Goal: Transaction & Acquisition: Purchase product/service

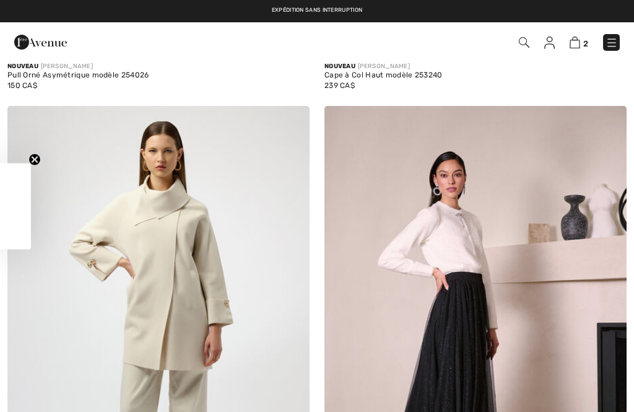
checkbox input "true"
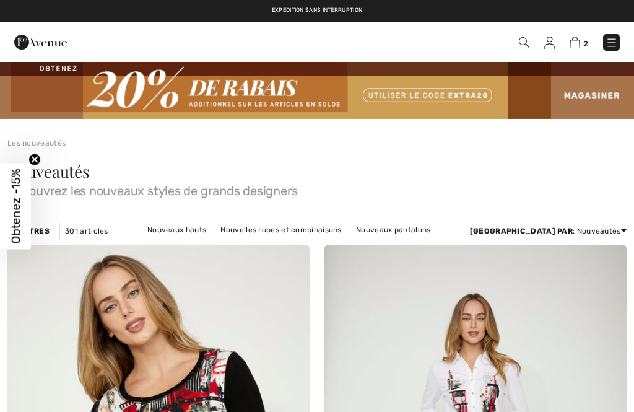
checkbox input "true"
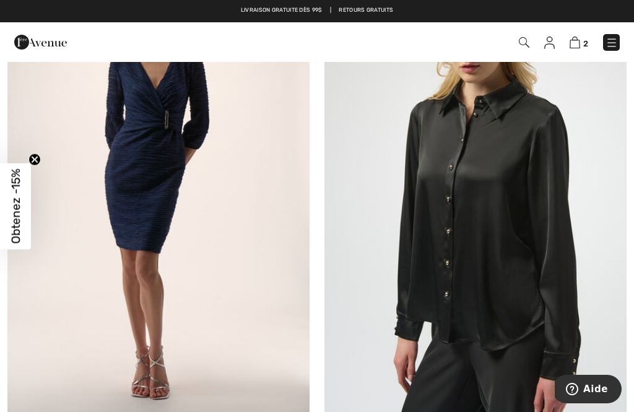
scroll to position [8084, 0]
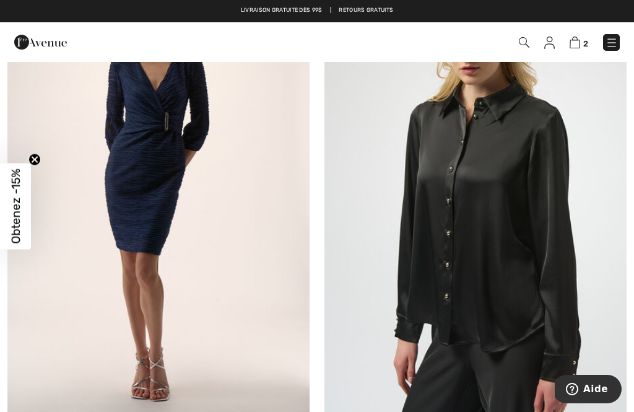
click at [451, 269] on img at bounding box center [475, 197] width 302 height 453
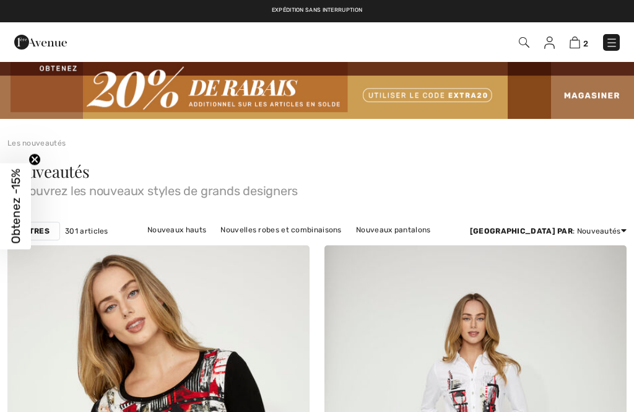
checkbox input "true"
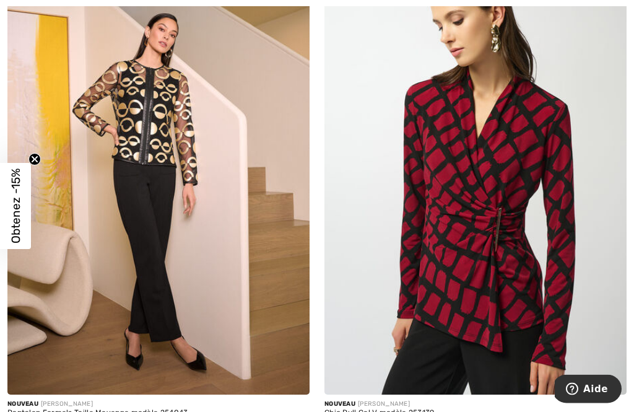
scroll to position [6588, 0]
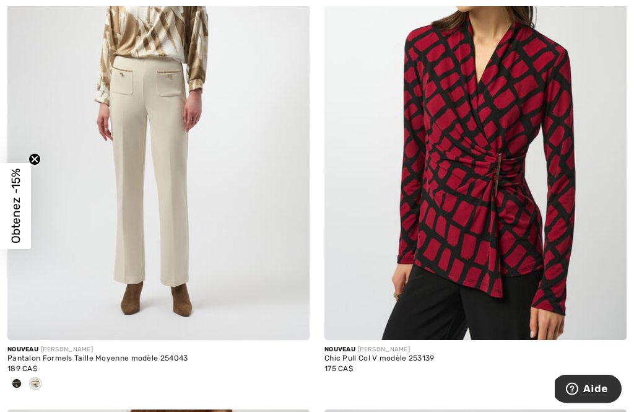
scroll to position [6641, 0]
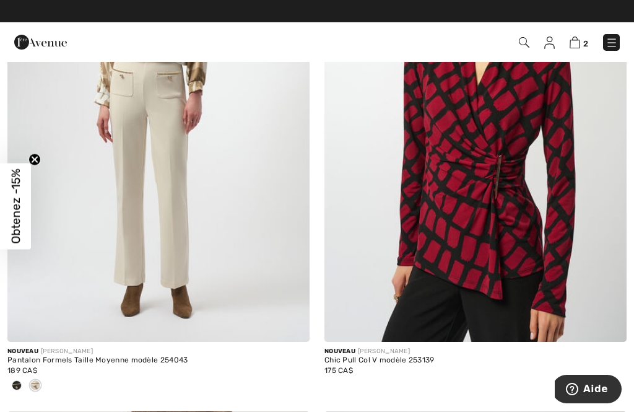
click at [15, 380] on span at bounding box center [17, 385] width 10 height 10
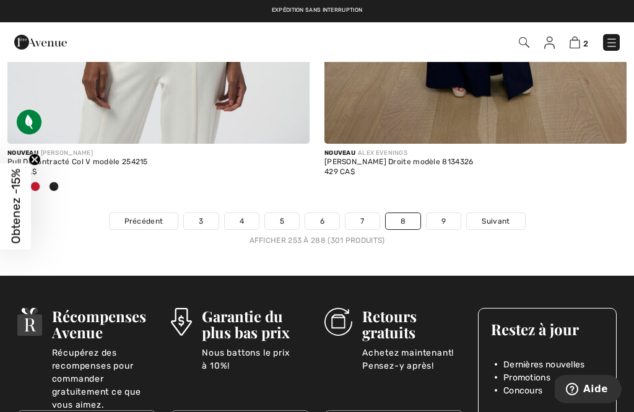
scroll to position [9360, 0]
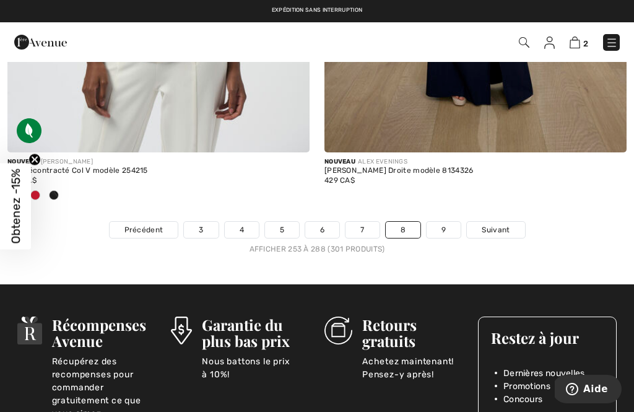
click at [358, 222] on link "7" at bounding box center [361, 230] width 33 height 16
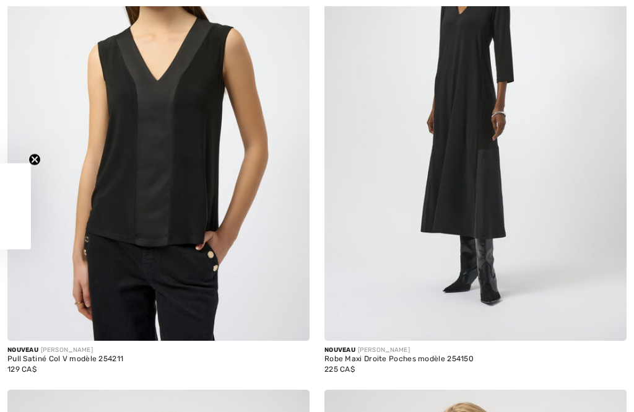
checkbox input "true"
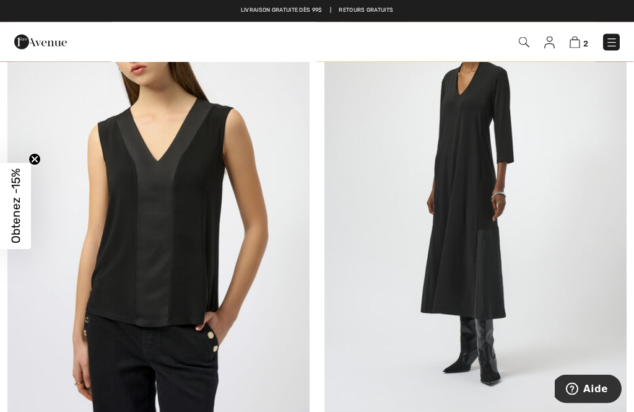
scroll to position [277, 0]
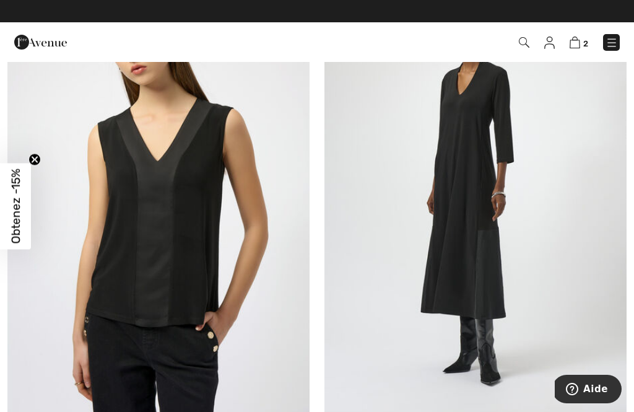
click at [433, 238] on img at bounding box center [475, 194] width 302 height 453
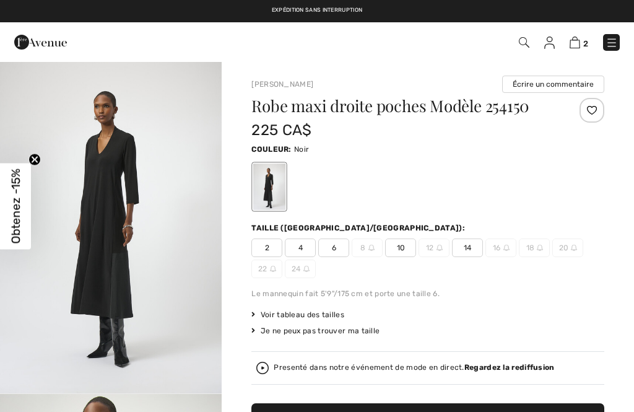
click at [329, 246] on span "6" at bounding box center [333, 247] width 31 height 19
checkbox input "true"
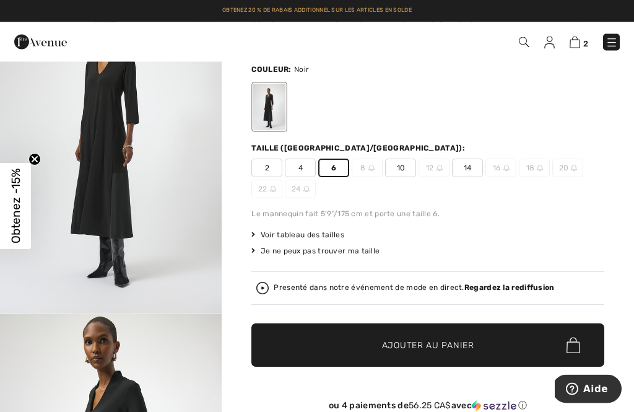
scroll to position [80, 0]
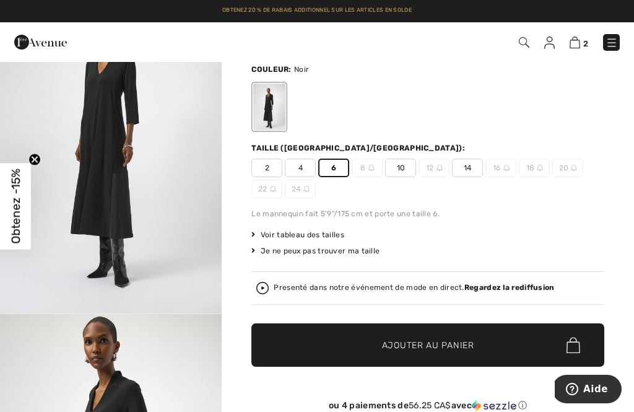
click at [349, 355] on span "✔ Ajouté au panier Ajouter au panier" at bounding box center [427, 344] width 353 height 43
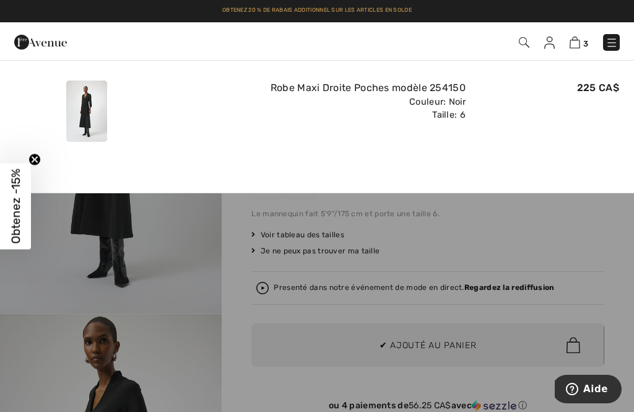
scroll to position [0, 0]
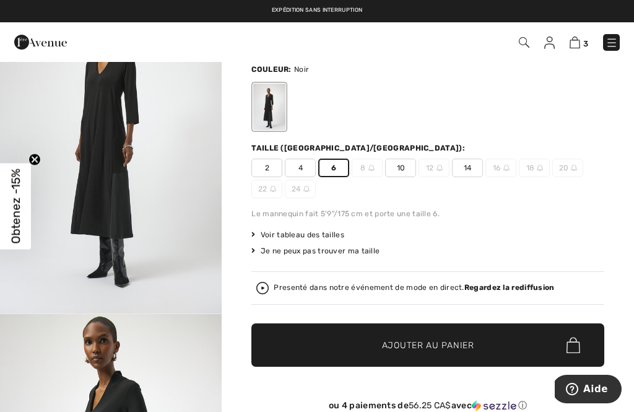
click at [574, 47] on img at bounding box center [574, 43] width 11 height 12
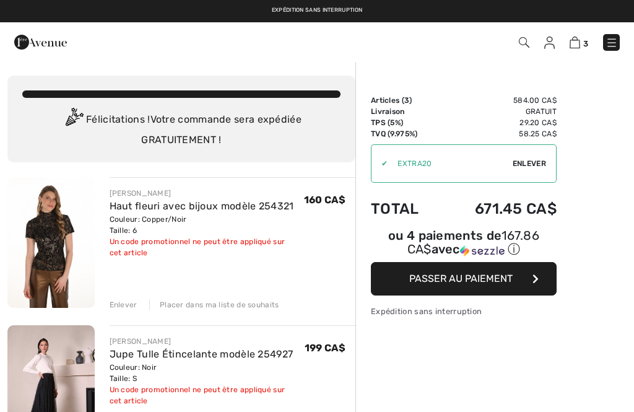
scroll to position [343, 0]
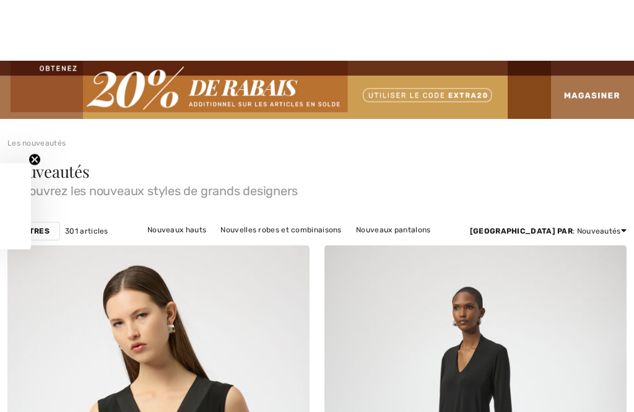
checkbox input "true"
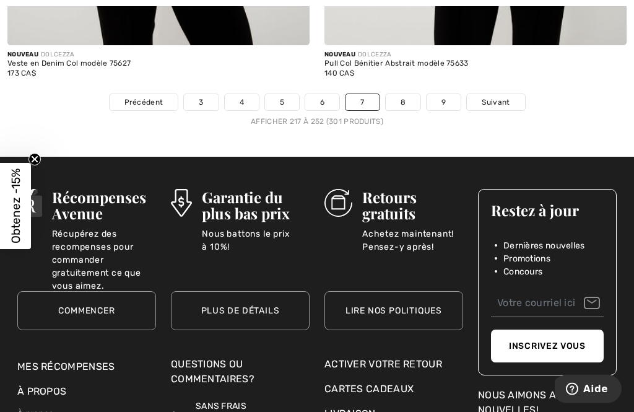
scroll to position [9396, 0]
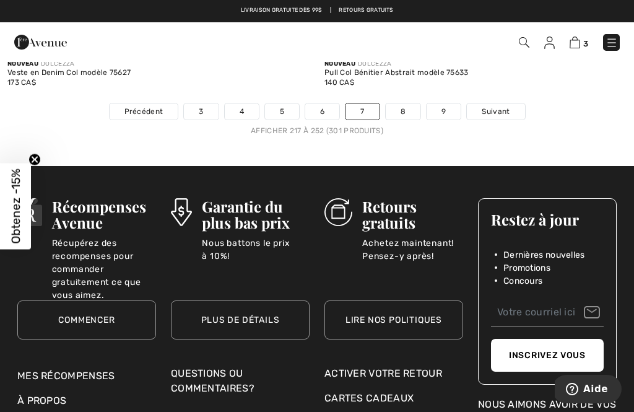
click at [321, 104] on link "6" at bounding box center [322, 111] width 34 height 16
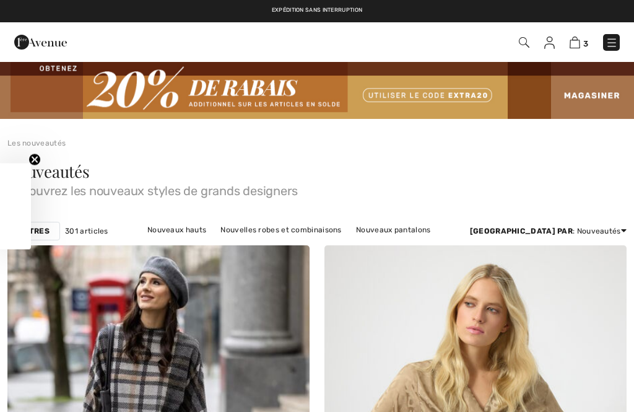
checkbox input "true"
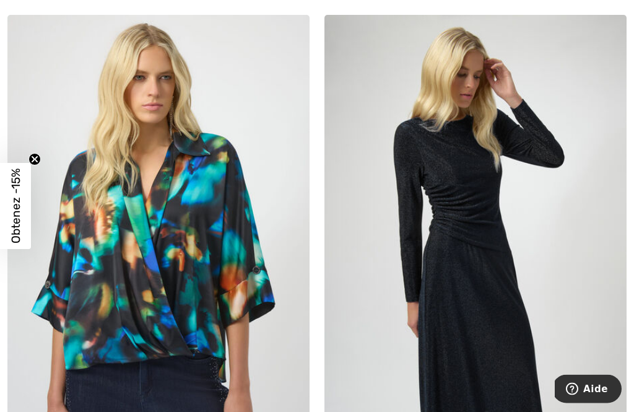
scroll to position [2299, 0]
click at [449, 237] on img at bounding box center [475, 241] width 302 height 453
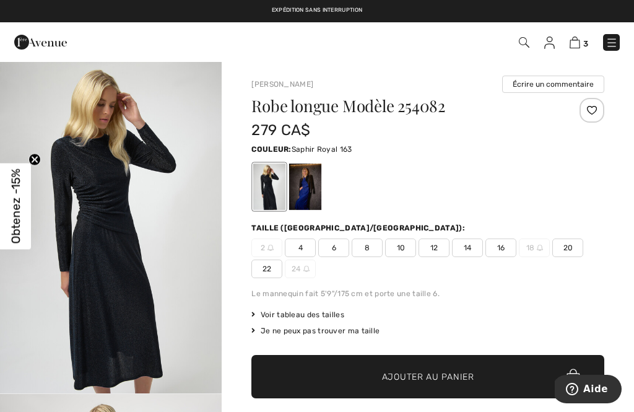
click at [307, 181] on div at bounding box center [305, 186] width 32 height 46
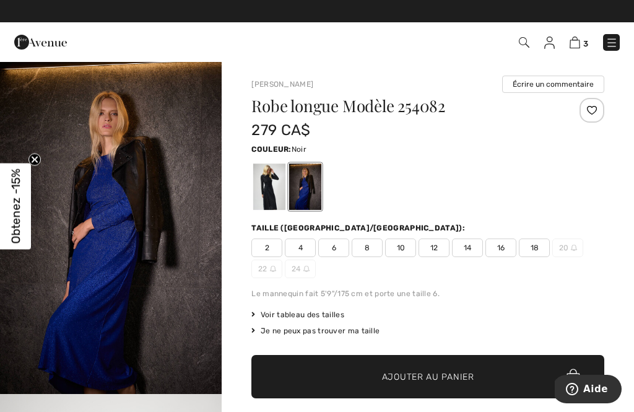
click at [265, 186] on div at bounding box center [269, 186] width 32 height 46
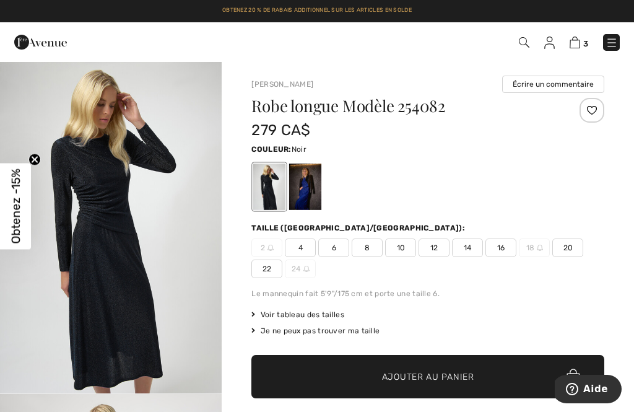
click at [335, 249] on span "6" at bounding box center [333, 247] width 31 height 19
click at [314, 377] on span "✔ Ajouté au panier Ajouter au panier" at bounding box center [427, 376] width 353 height 43
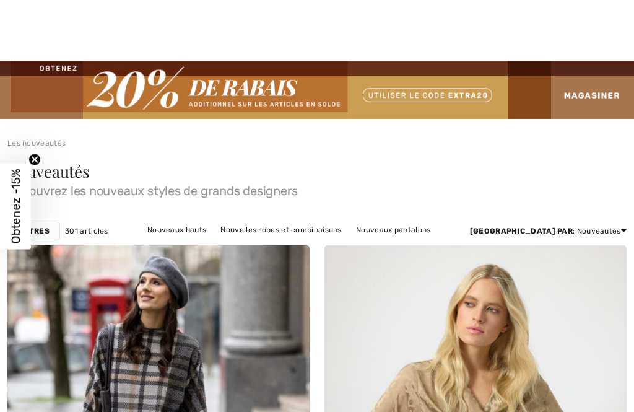
checkbox input "true"
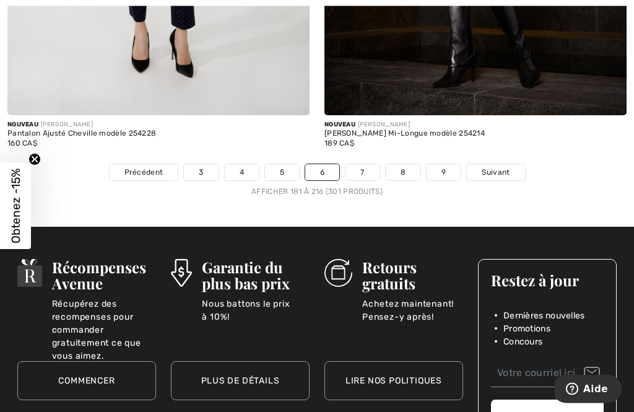
scroll to position [9458, 0]
click at [275, 164] on link "5" at bounding box center [282, 172] width 34 height 16
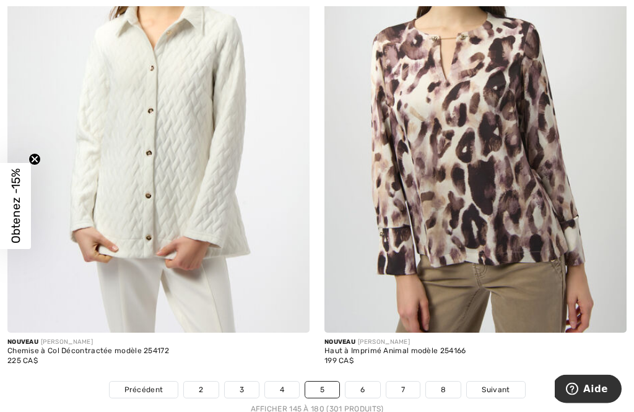
scroll to position [9241, 0]
click at [273, 381] on link "4" at bounding box center [282, 389] width 34 height 16
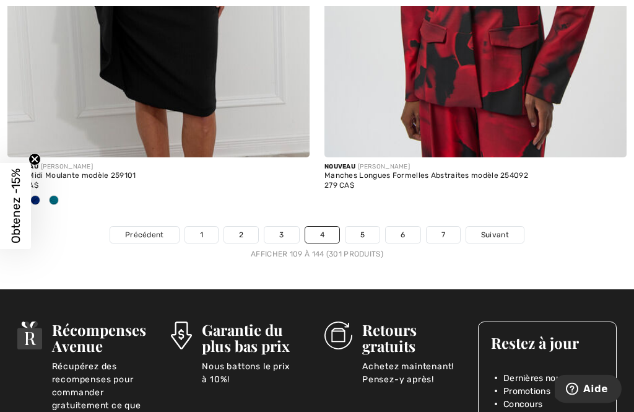
scroll to position [9568, 0]
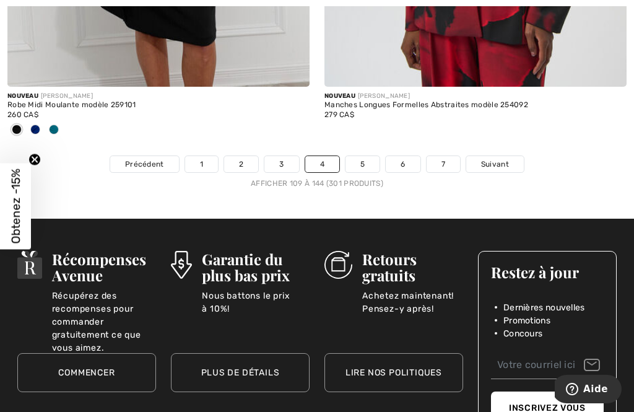
click at [280, 156] on link "3" at bounding box center [281, 164] width 34 height 16
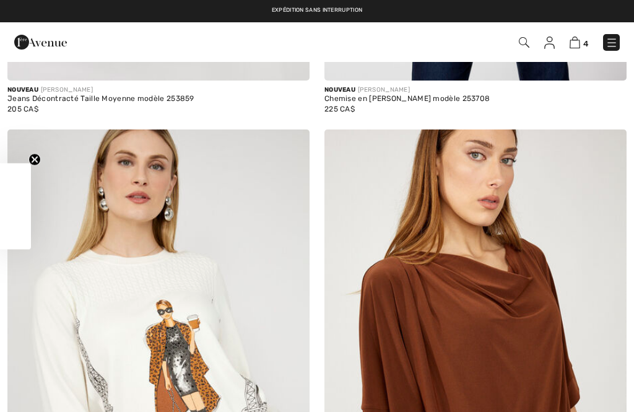
checkbox input "true"
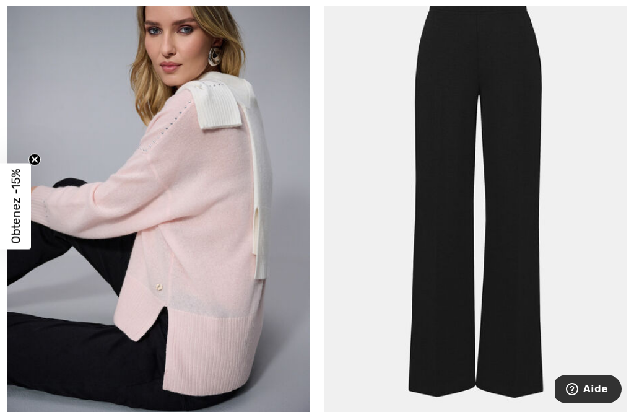
scroll to position [6684, 0]
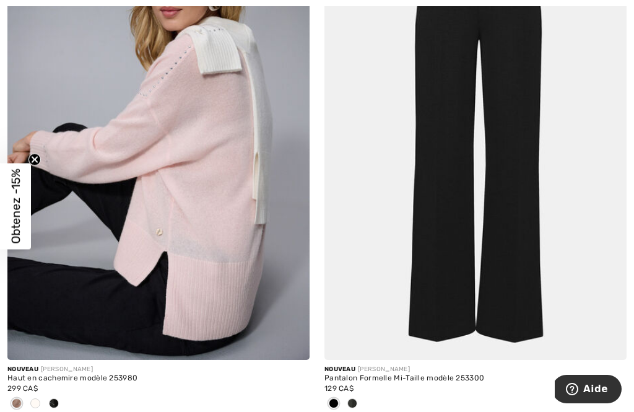
click at [34, 398] on span at bounding box center [35, 403] width 10 height 10
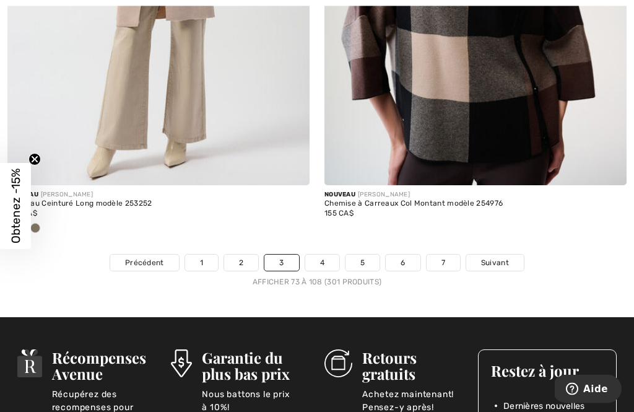
scroll to position [9466, 0]
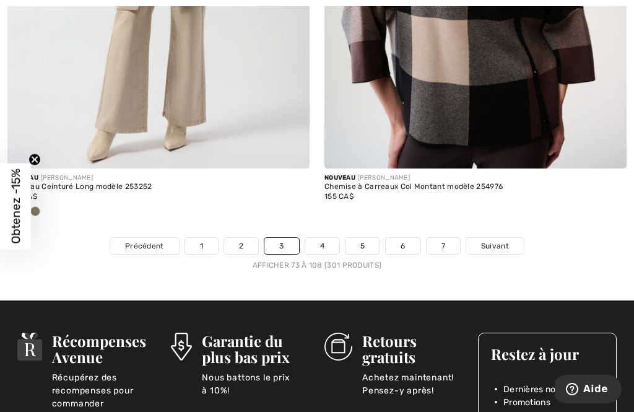
click at [243, 238] on link "2" at bounding box center [241, 246] width 34 height 16
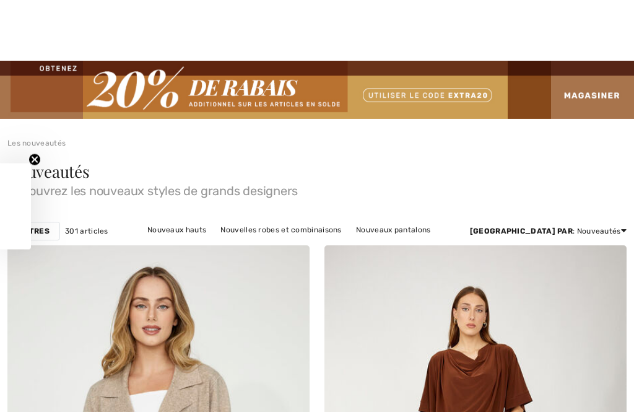
checkbox input "true"
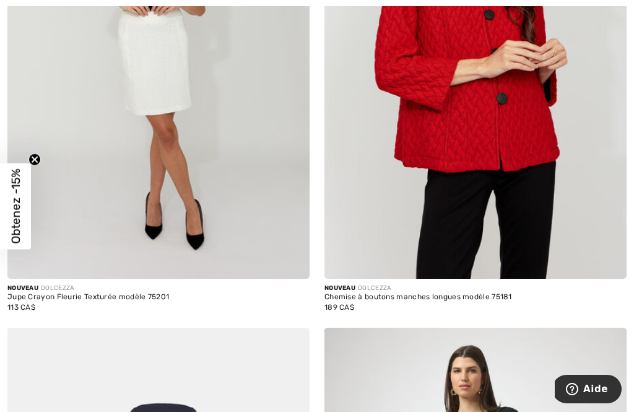
scroll to position [8346, 0]
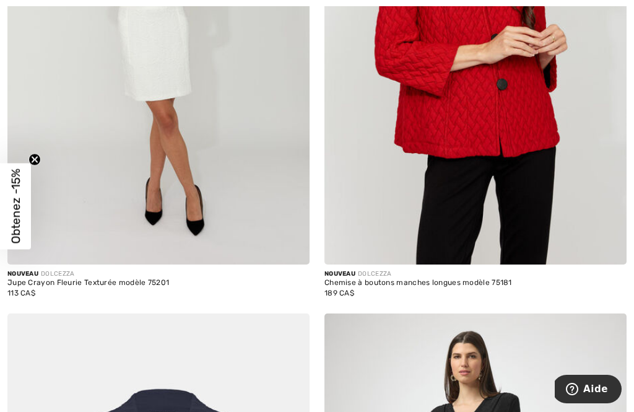
click at [163, 132] on img at bounding box center [158, 37] width 302 height 453
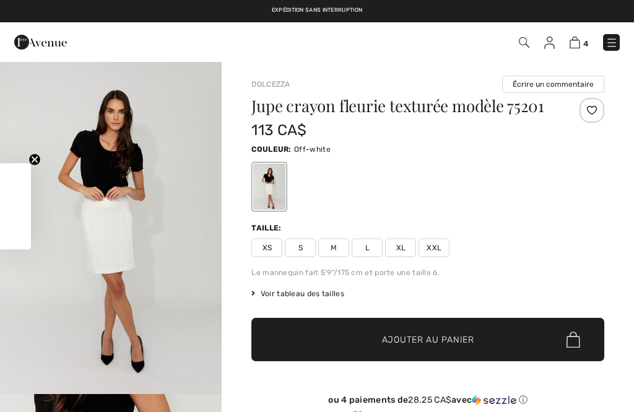
checkbox input "true"
click at [276, 293] on span "Voir tableau des tailles" at bounding box center [297, 293] width 93 height 11
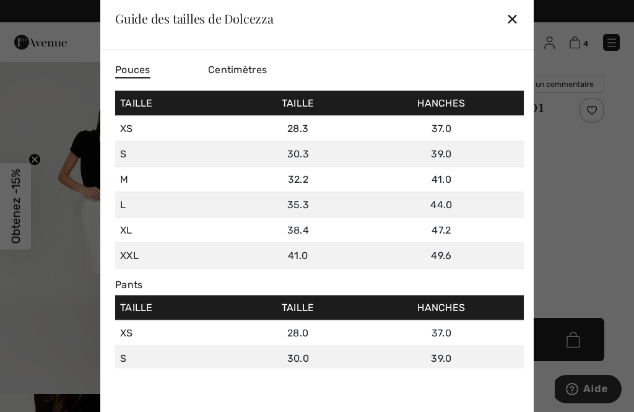
click at [503, 25] on div "Guide des tailles de Dolcezza ✕" at bounding box center [316, 19] width 433 height 62
click at [512, 14] on div "✕" at bounding box center [512, 19] width 13 height 26
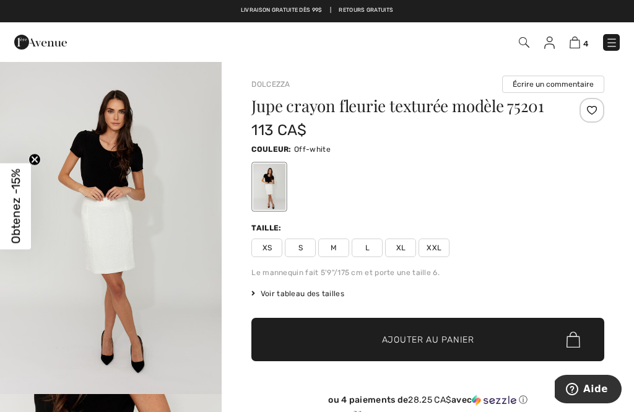
click at [297, 248] on span "S" at bounding box center [300, 247] width 31 height 19
click at [364, 336] on span "✔ Ajouté au panier" at bounding box center [409, 339] width 97 height 13
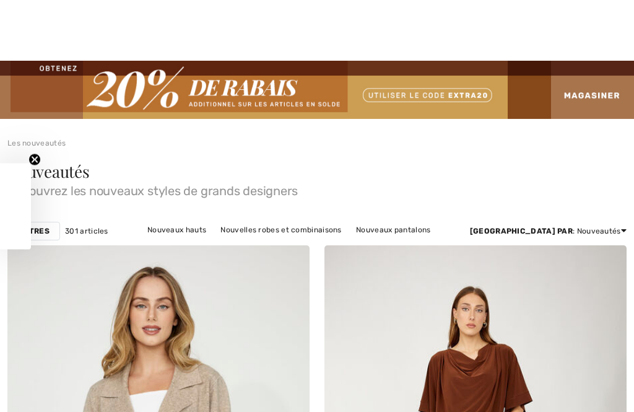
scroll to position [8505, 0]
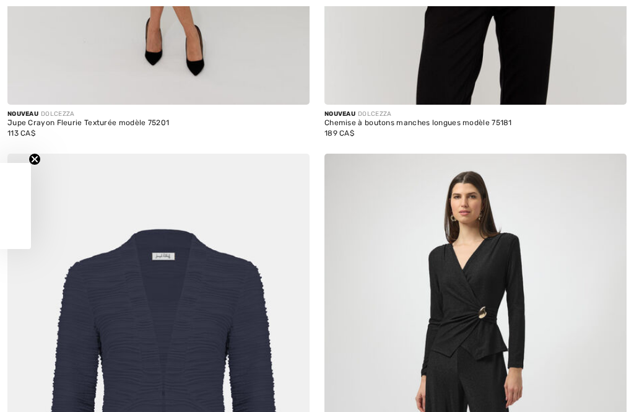
checkbox input "true"
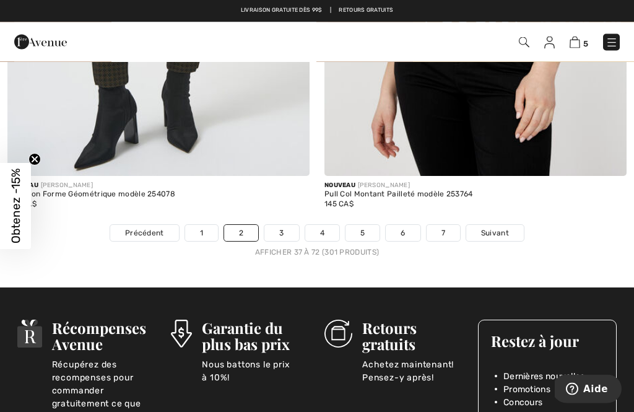
scroll to position [9459, 0]
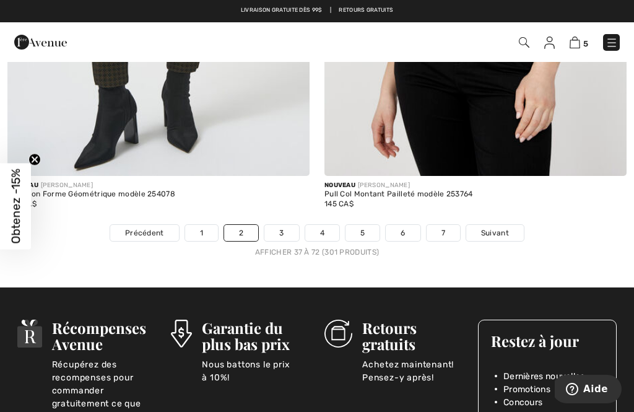
click at [194, 225] on link "1" at bounding box center [201, 233] width 33 height 16
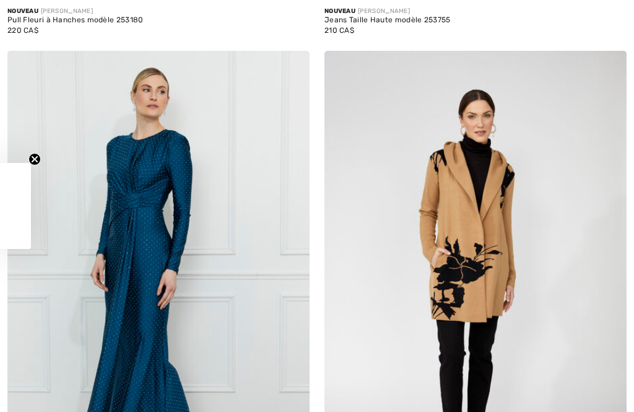
checkbox input "true"
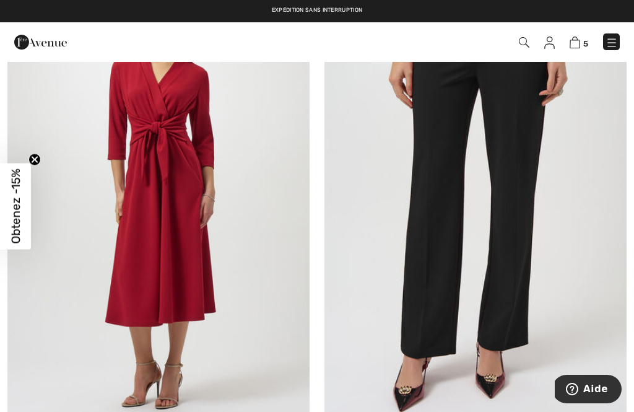
scroll to position [5965, 0]
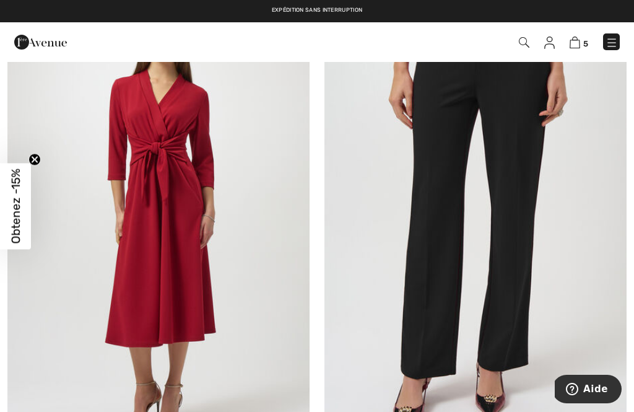
click at [424, 215] on img at bounding box center [475, 209] width 302 height 453
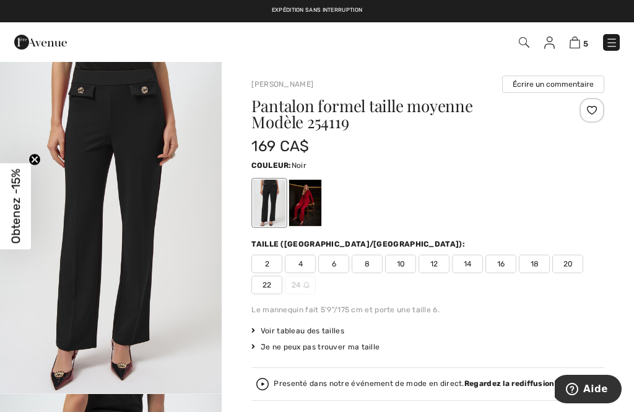
click at [335, 267] on span "6" at bounding box center [333, 263] width 31 height 19
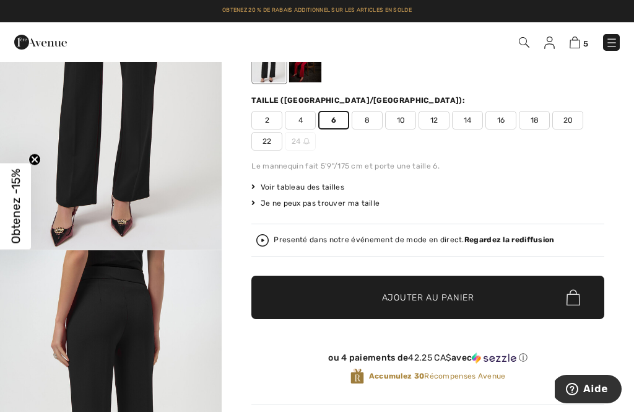
scroll to position [177, 0]
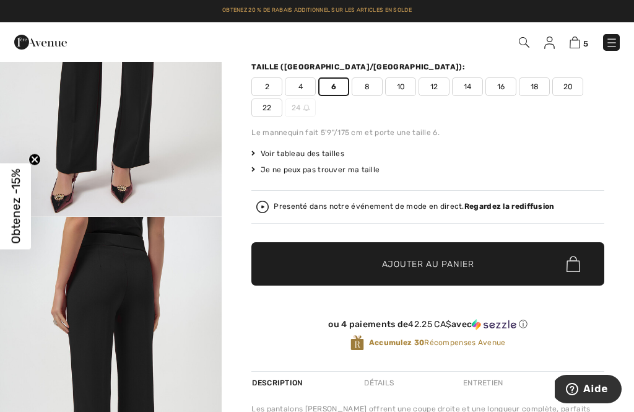
click at [275, 262] on span "✔ Ajouté au panier Ajouter au panier" at bounding box center [427, 263] width 353 height 43
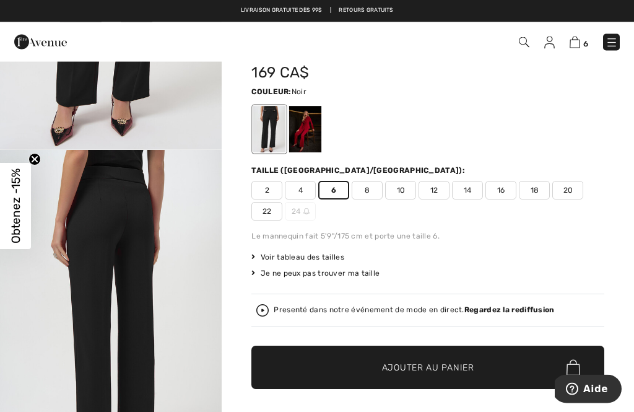
scroll to position [0, 0]
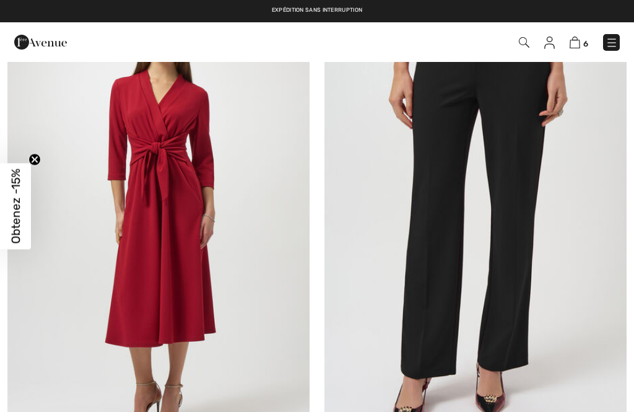
checkbox input "true"
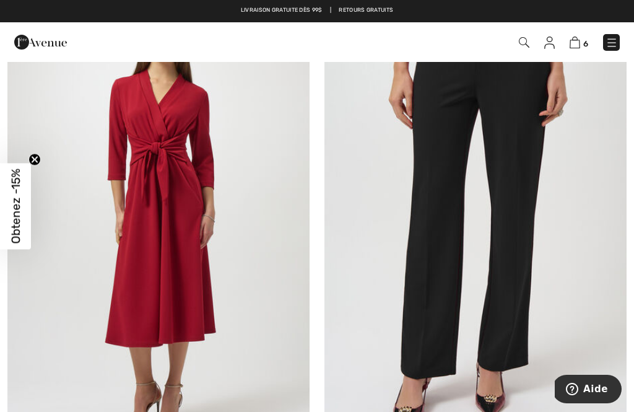
click at [611, 38] on img at bounding box center [611, 43] width 12 height 12
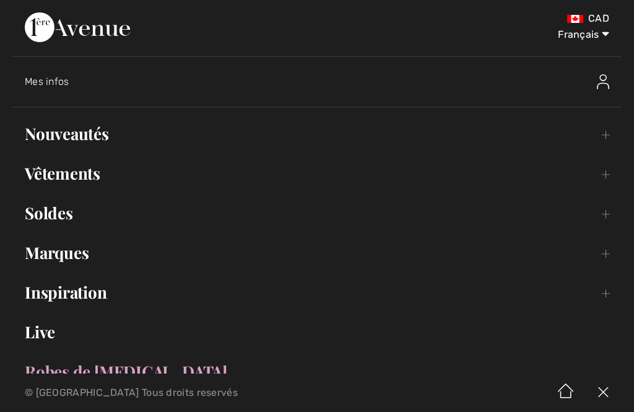
click at [46, 175] on link "Vêtements Toggle submenu" at bounding box center [316, 173] width 609 height 27
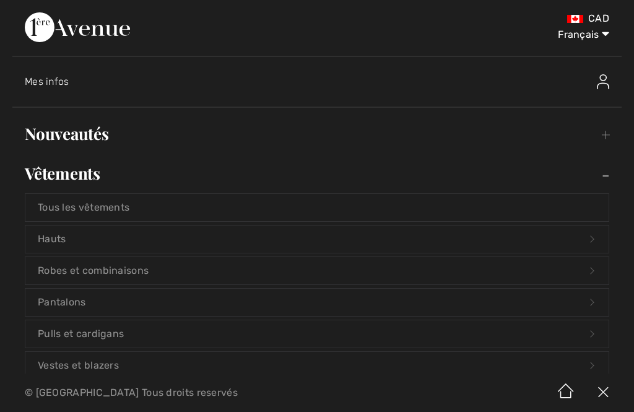
click at [46, 237] on link "Hauts Open submenu" at bounding box center [316, 238] width 583 height 27
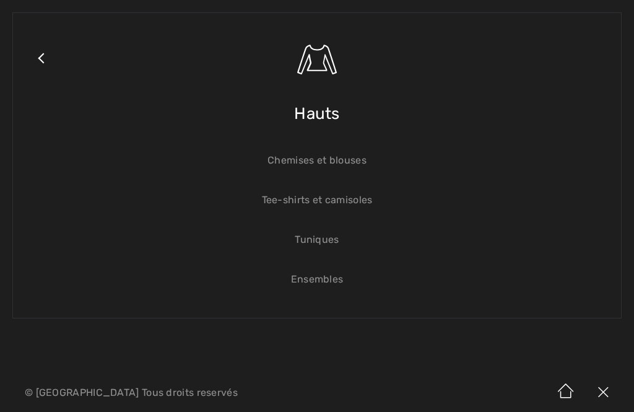
click at [284, 157] on link "Chemises et blouses" at bounding box center [316, 160] width 583 height 27
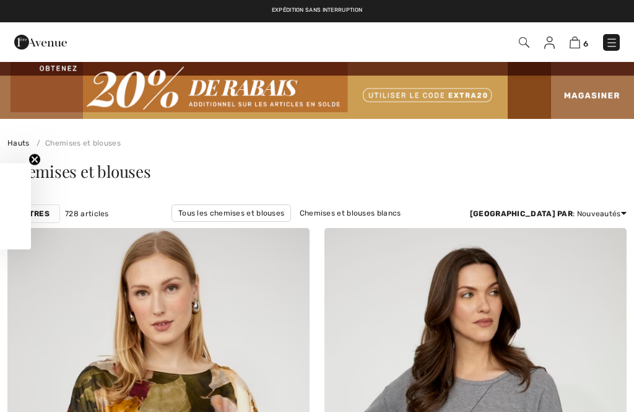
checkbox input "true"
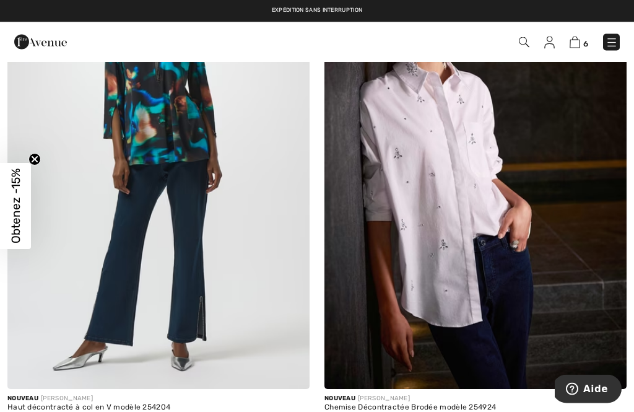
scroll to position [7702, 0]
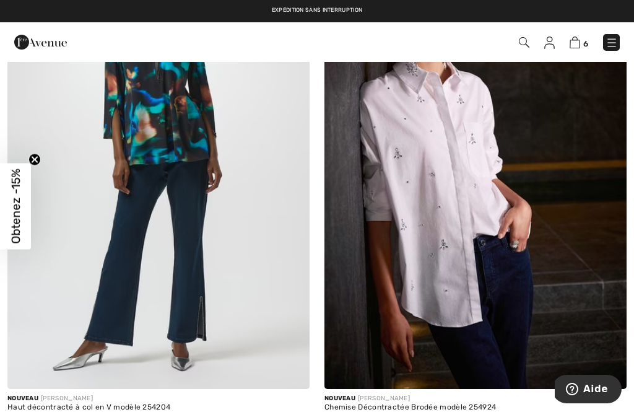
click at [389, 182] on img at bounding box center [475, 162] width 302 height 453
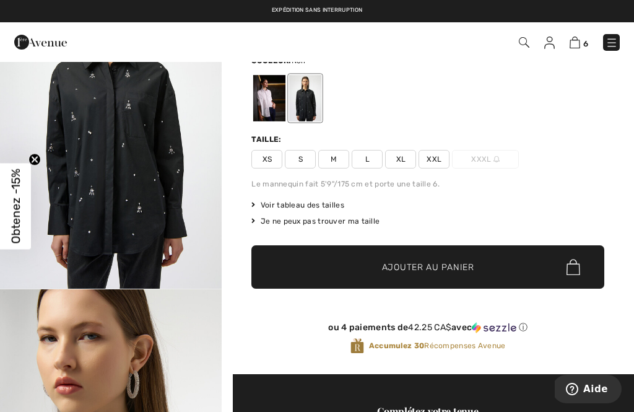
scroll to position [85, 0]
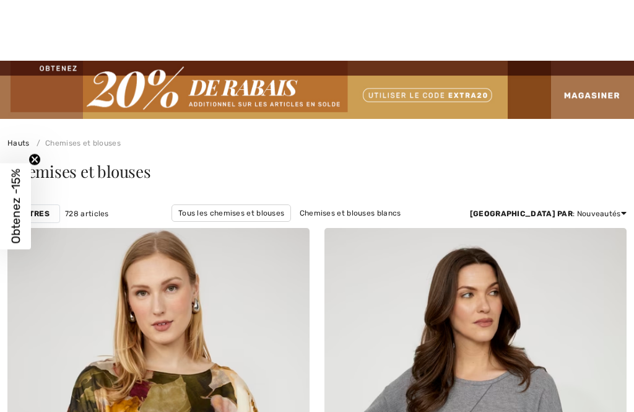
checkbox input "true"
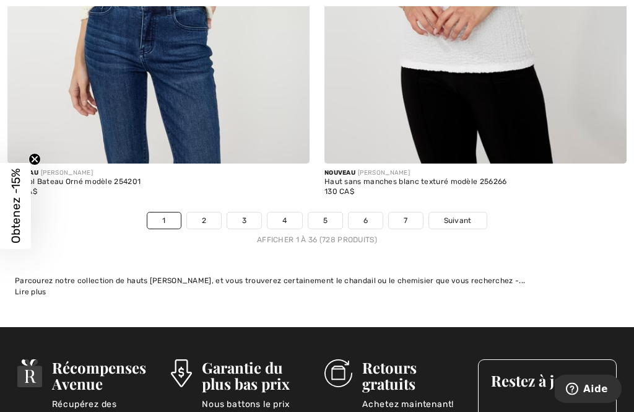
scroll to position [9454, 0]
click at [202, 212] on link "2" at bounding box center [204, 220] width 34 height 16
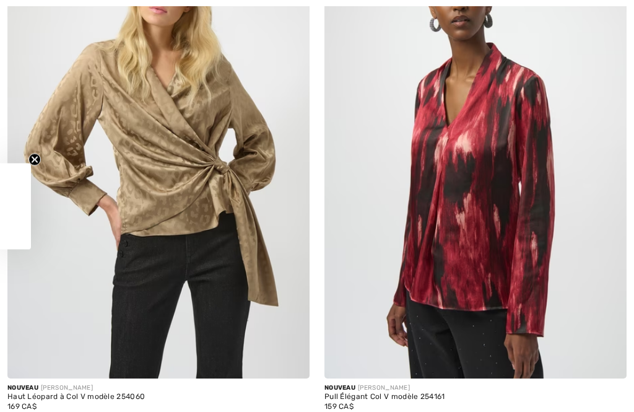
checkbox input "true"
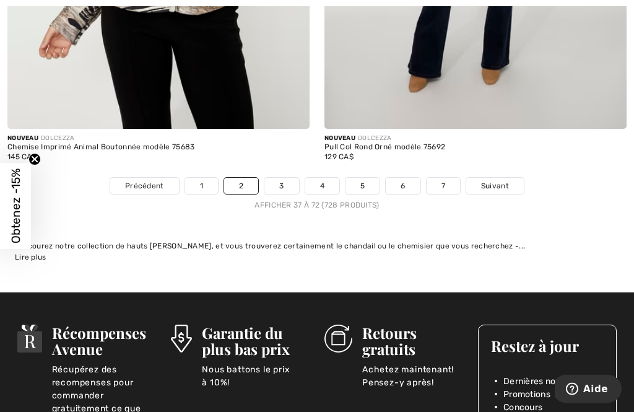
scroll to position [9388, 0]
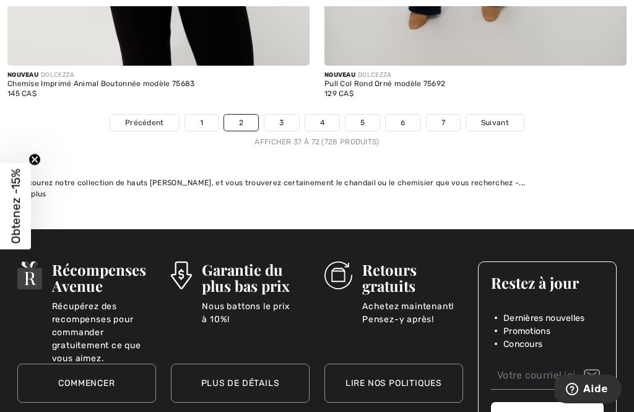
click at [277, 114] on link "3" at bounding box center [281, 122] width 34 height 16
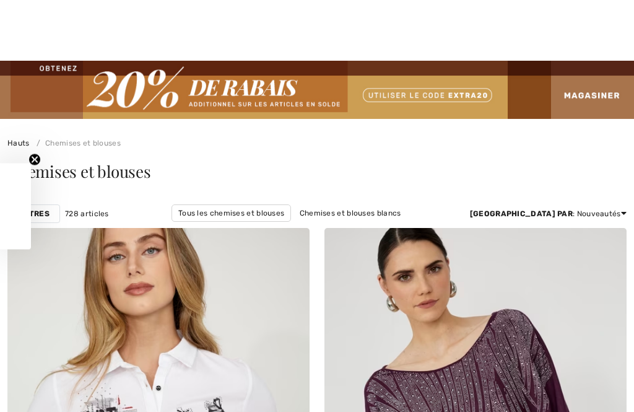
checkbox input "true"
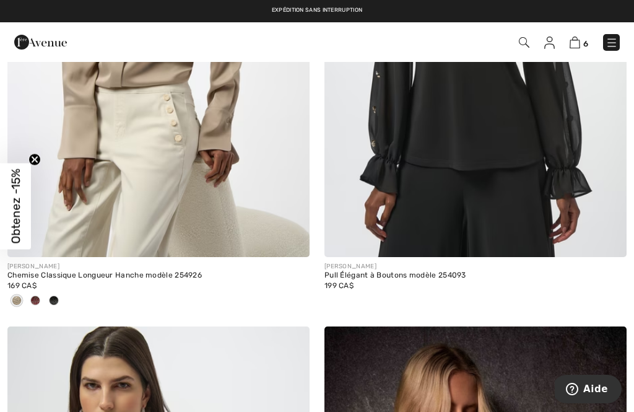
scroll to position [7791, 0]
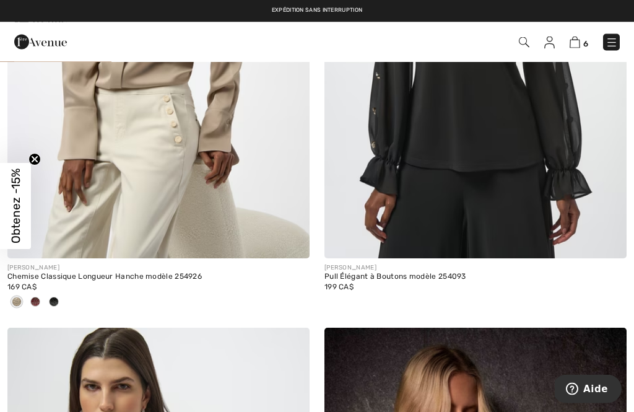
click at [113, 219] on img at bounding box center [158, 32] width 302 height 453
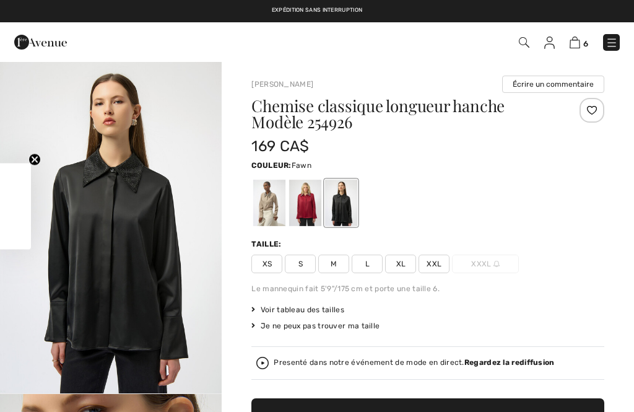
click at [270, 207] on div at bounding box center [269, 202] width 32 height 46
checkbox input "true"
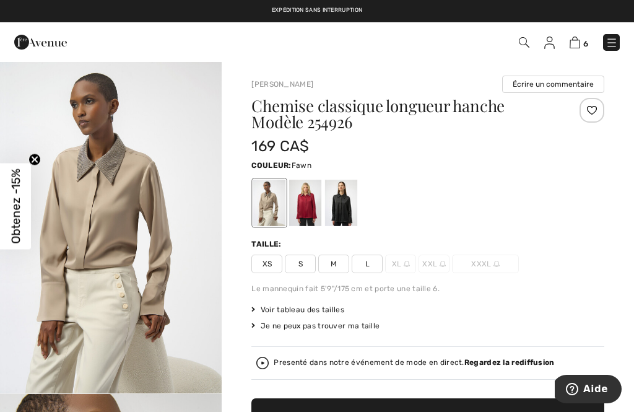
click at [301, 266] on span "S" at bounding box center [300, 263] width 31 height 19
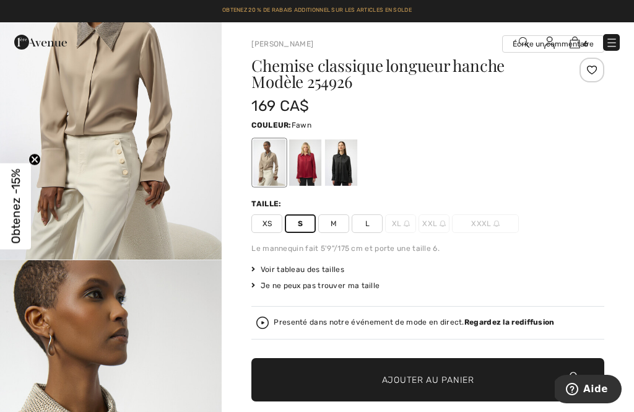
scroll to position [49, 0]
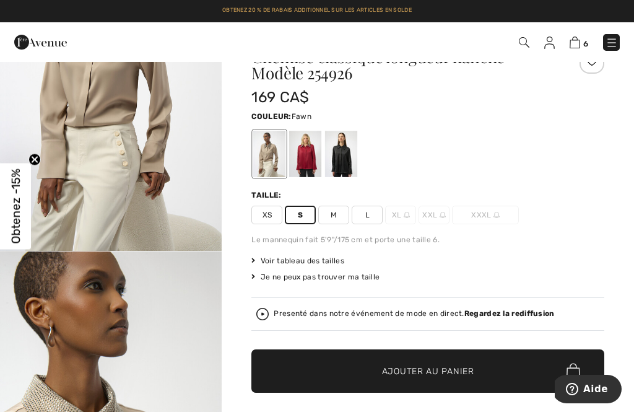
click at [409, 380] on span "✔ Ajouté au panier Ajouter au panier" at bounding box center [427, 370] width 353 height 43
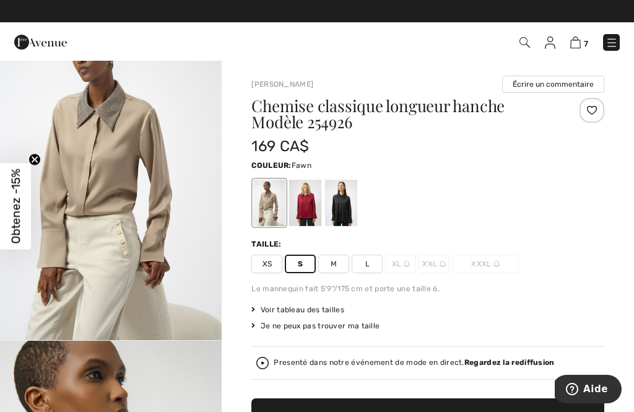
scroll to position [52, 0]
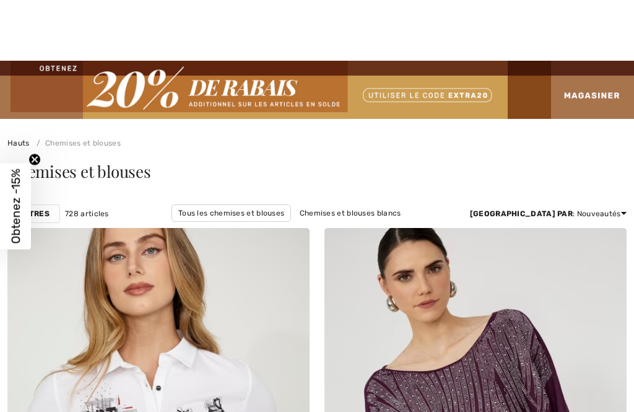
checkbox input "true"
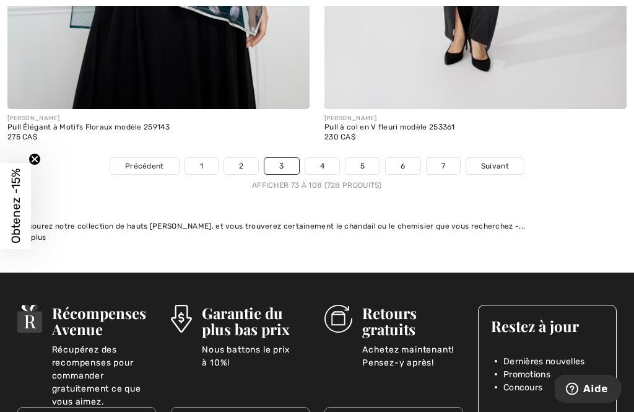
scroll to position [9510, 0]
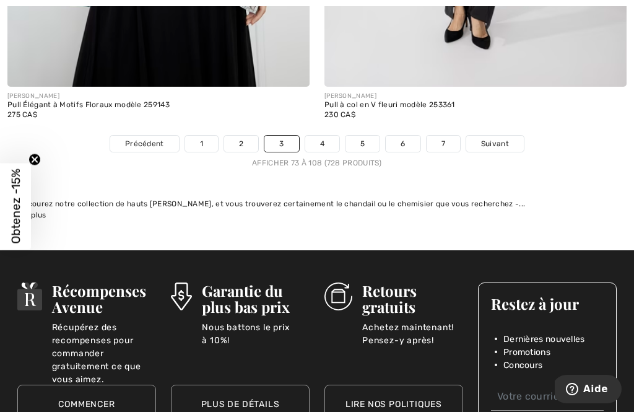
click at [322, 139] on link "4" at bounding box center [322, 144] width 34 height 16
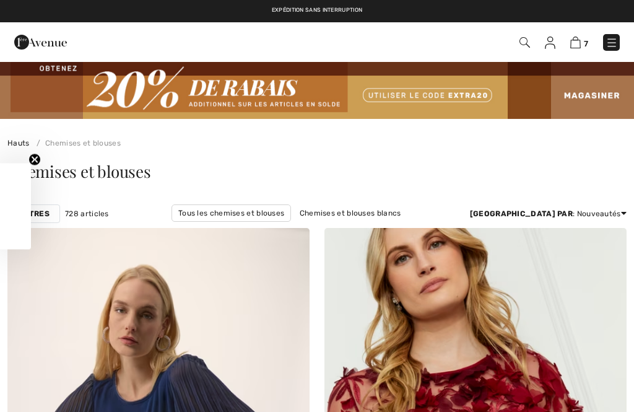
checkbox input "true"
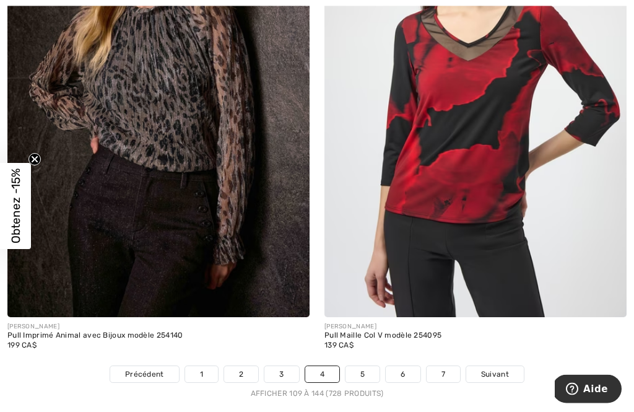
scroll to position [9300, 0]
click at [143, 113] on img at bounding box center [158, 90] width 302 height 453
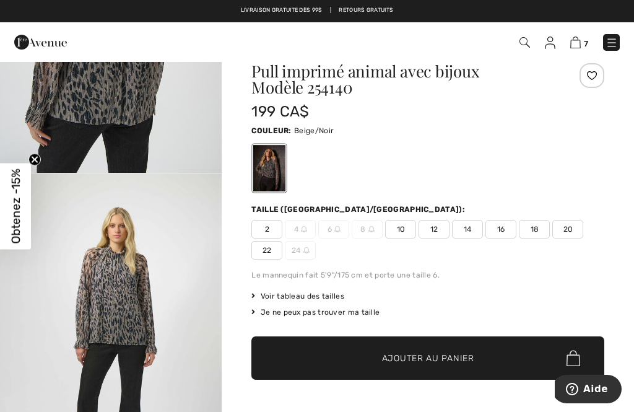
scroll to position [1623, 0]
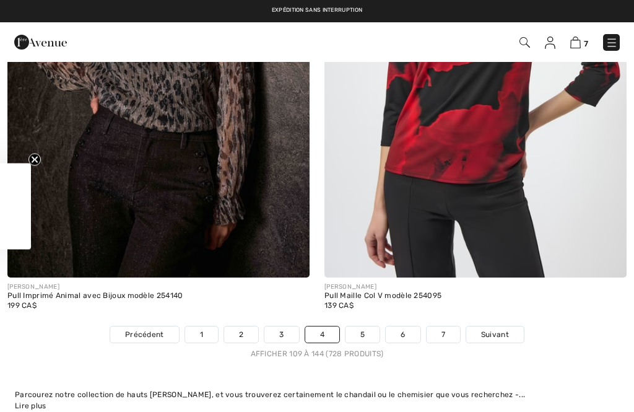
checkbox input "true"
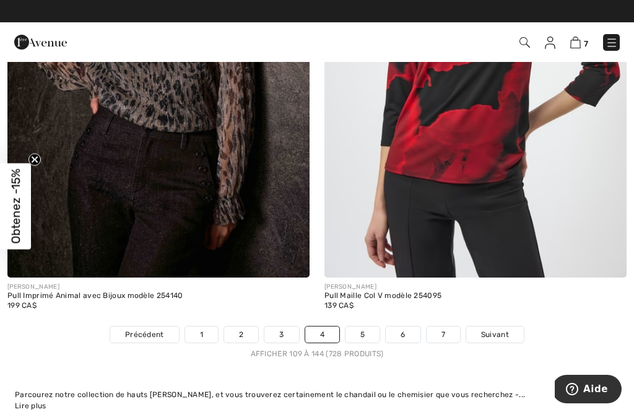
click at [360, 326] on link "5" at bounding box center [362, 334] width 34 height 16
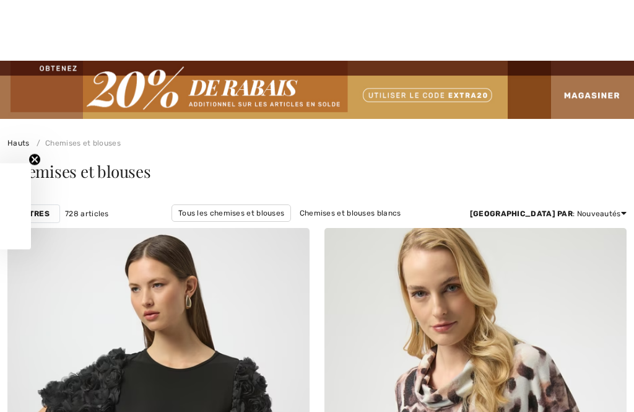
checkbox input "true"
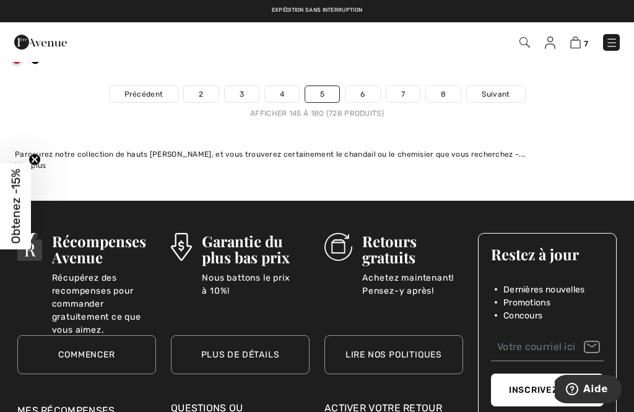
scroll to position [9491, 0]
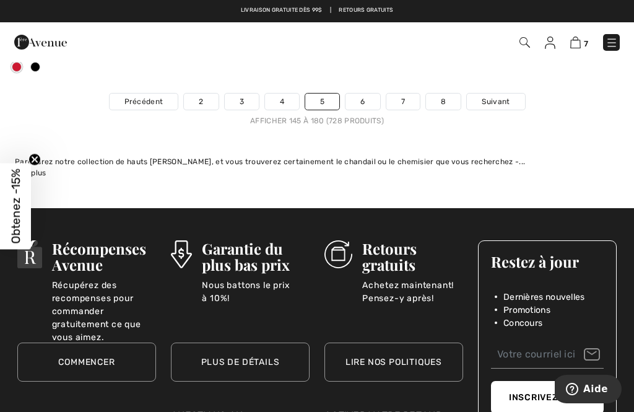
click at [371, 93] on link "6" at bounding box center [362, 101] width 34 height 16
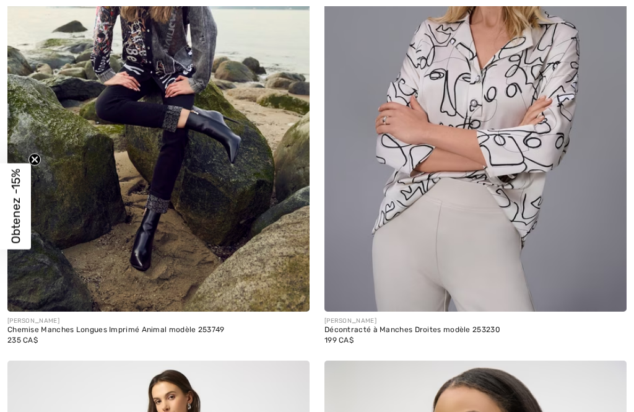
checkbox input "true"
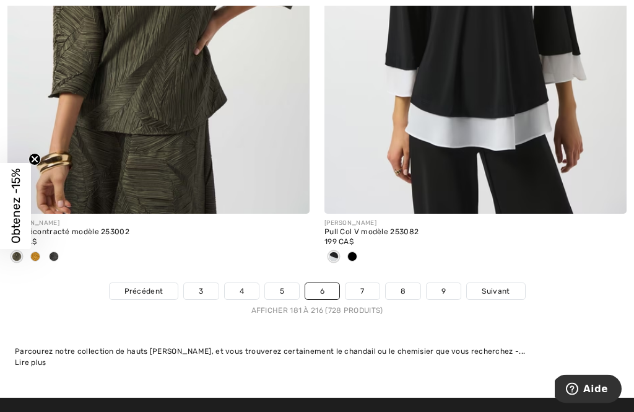
scroll to position [9302, 0]
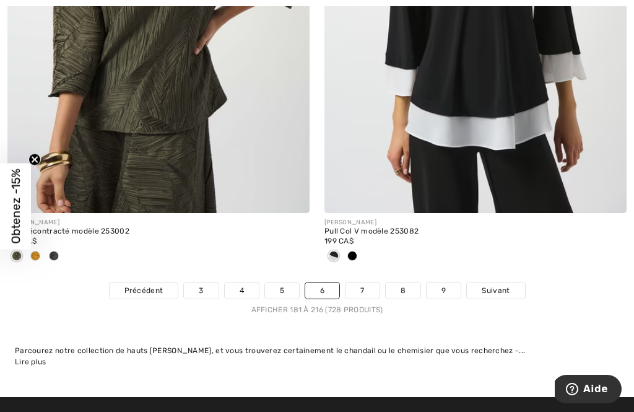
click at [350, 282] on link "7" at bounding box center [361, 290] width 33 height 16
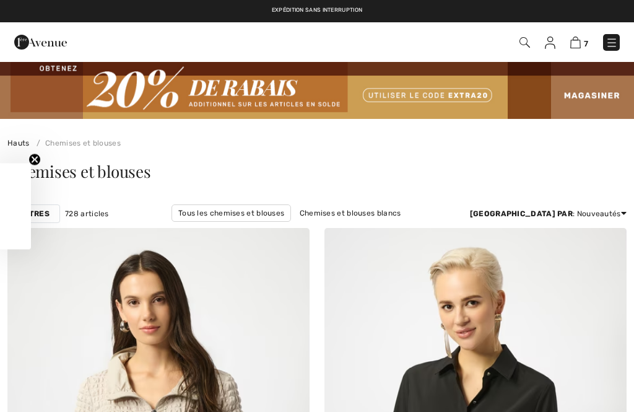
checkbox input "true"
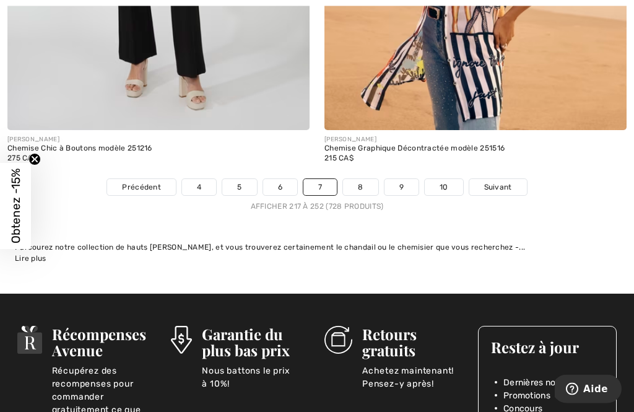
scroll to position [9375, 0]
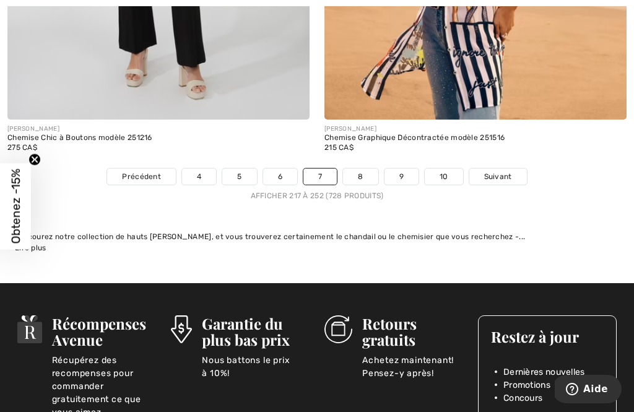
click at [360, 168] on link "8" at bounding box center [360, 176] width 35 height 16
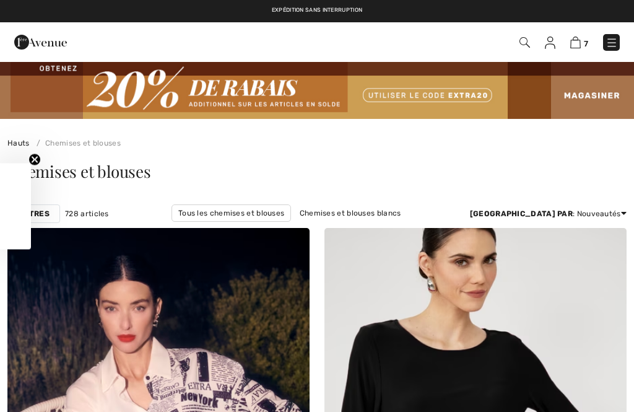
checkbox input "true"
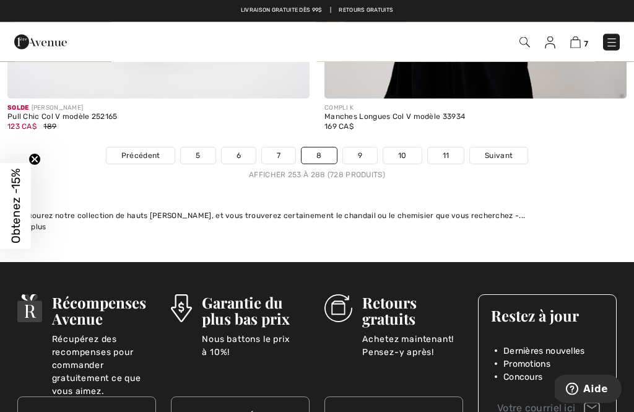
scroll to position [9454, 0]
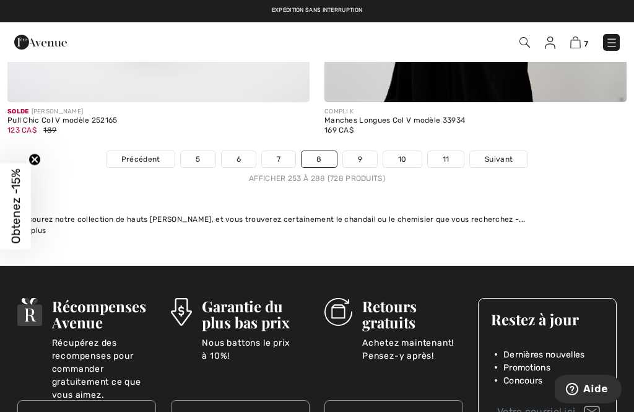
click at [358, 151] on link "9" at bounding box center [360, 159] width 34 height 16
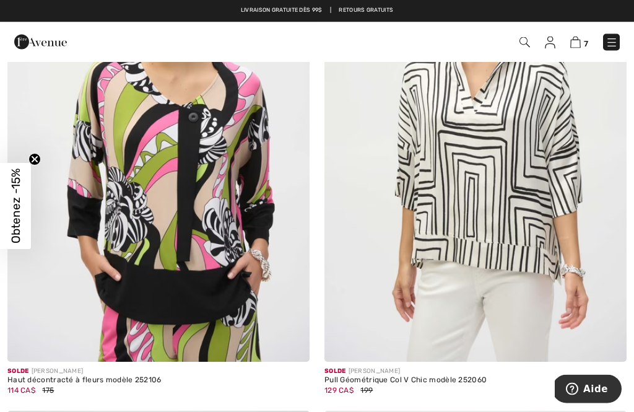
scroll to position [1825, 0]
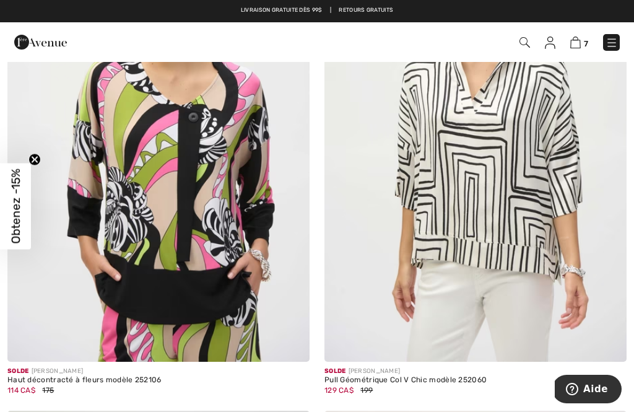
click at [582, 36] on link "7" at bounding box center [579, 42] width 18 height 15
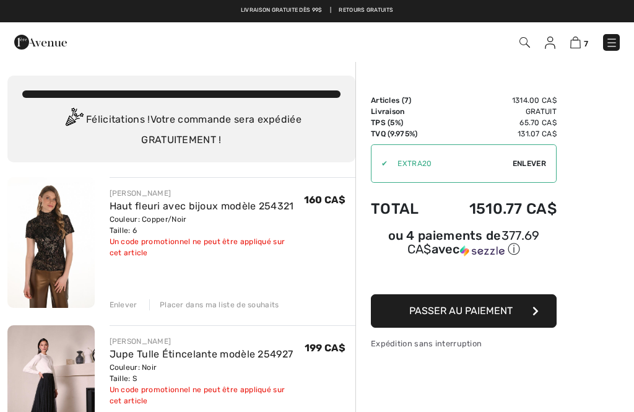
click at [16, 268] on img at bounding box center [50, 242] width 87 height 131
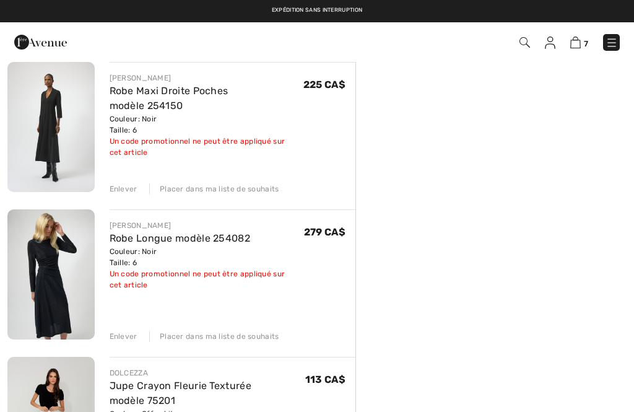
scroll to position [409, 0]
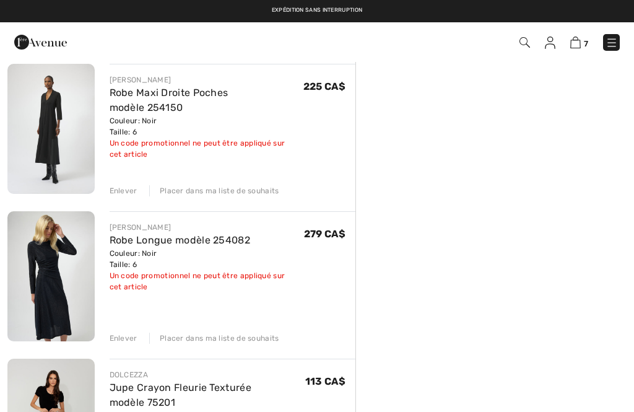
click at [119, 332] on div "Enlever Placer dans ma liste de souhaits" at bounding box center [233, 337] width 246 height 14
click at [123, 334] on div "Enlever" at bounding box center [124, 337] width 28 height 11
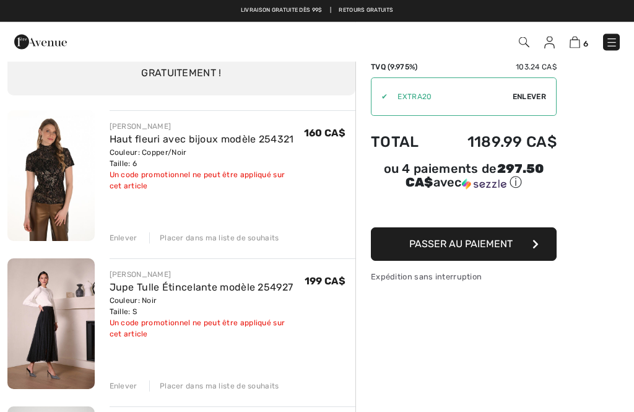
scroll to position [67, 0]
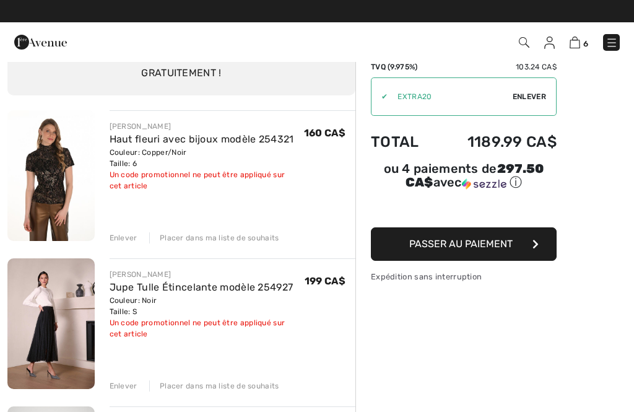
click at [123, 381] on div "Enlever" at bounding box center [124, 385] width 28 height 11
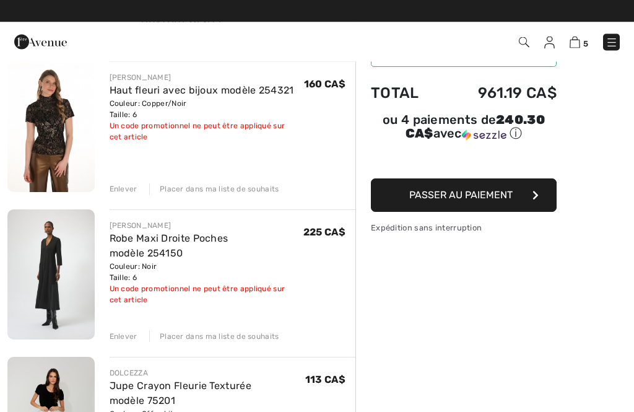
scroll to position [116, 0]
